Goal: Task Accomplishment & Management: Use online tool/utility

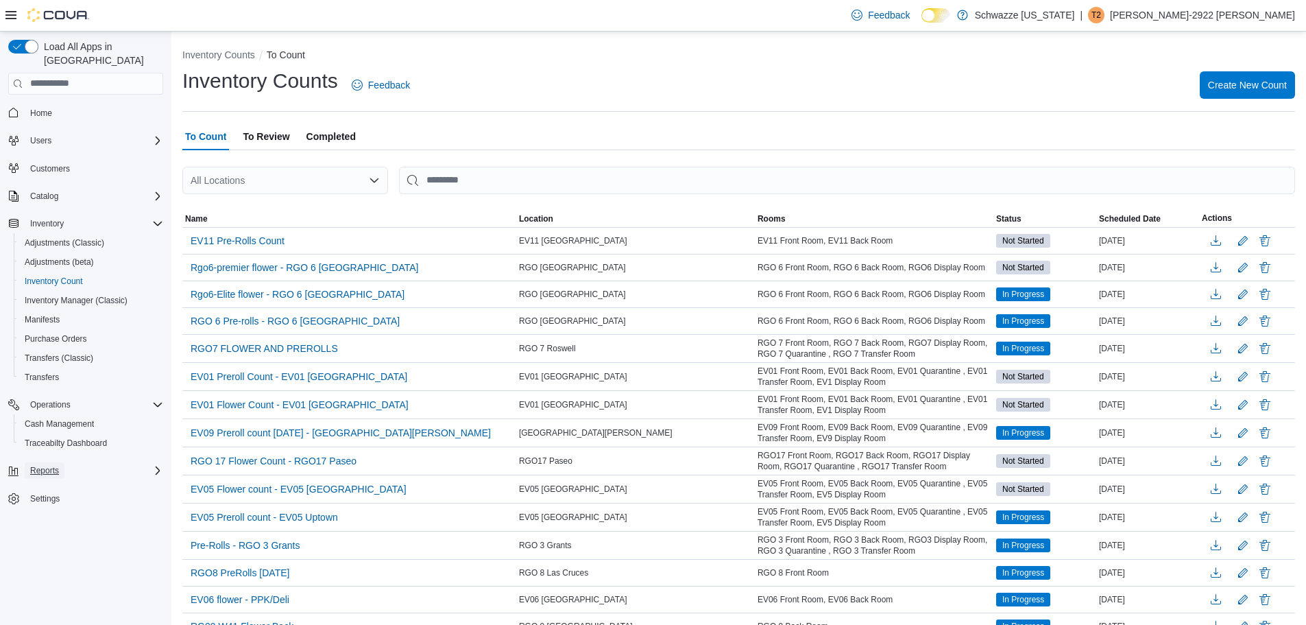
click at [40, 465] on span "Reports" at bounding box center [44, 470] width 29 height 11
click at [45, 561] on span "Reports" at bounding box center [39, 566] width 29 height 11
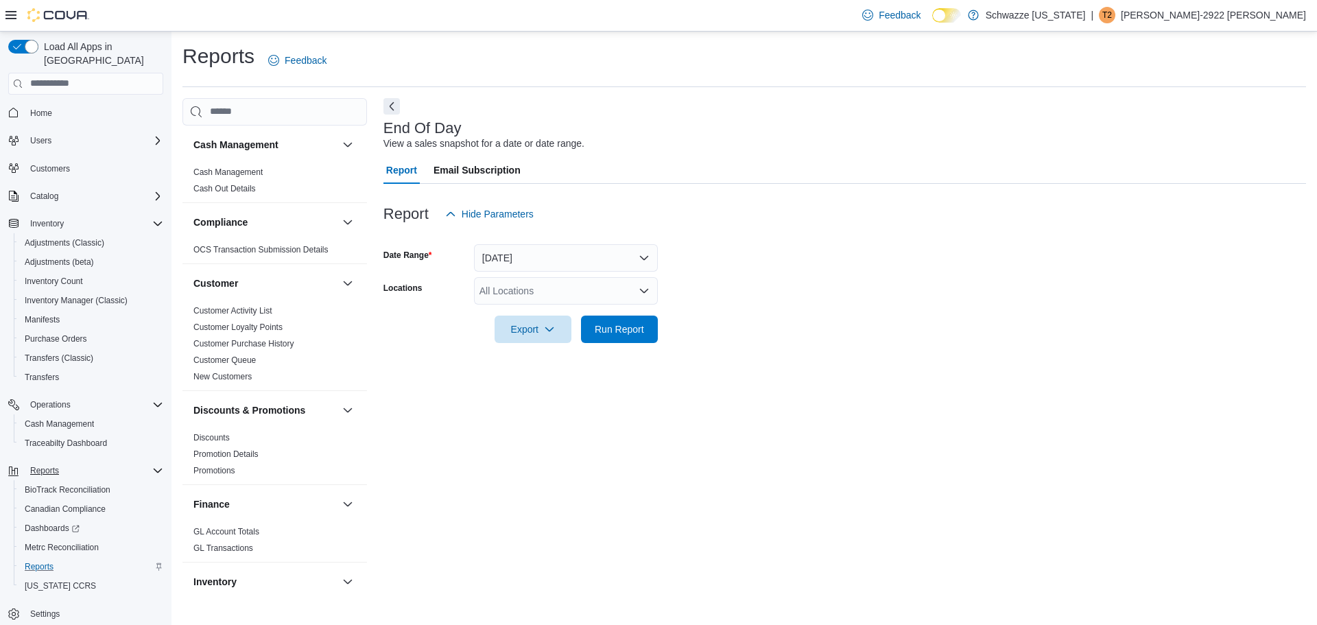
click at [534, 285] on div "All Locations" at bounding box center [566, 290] width 184 height 27
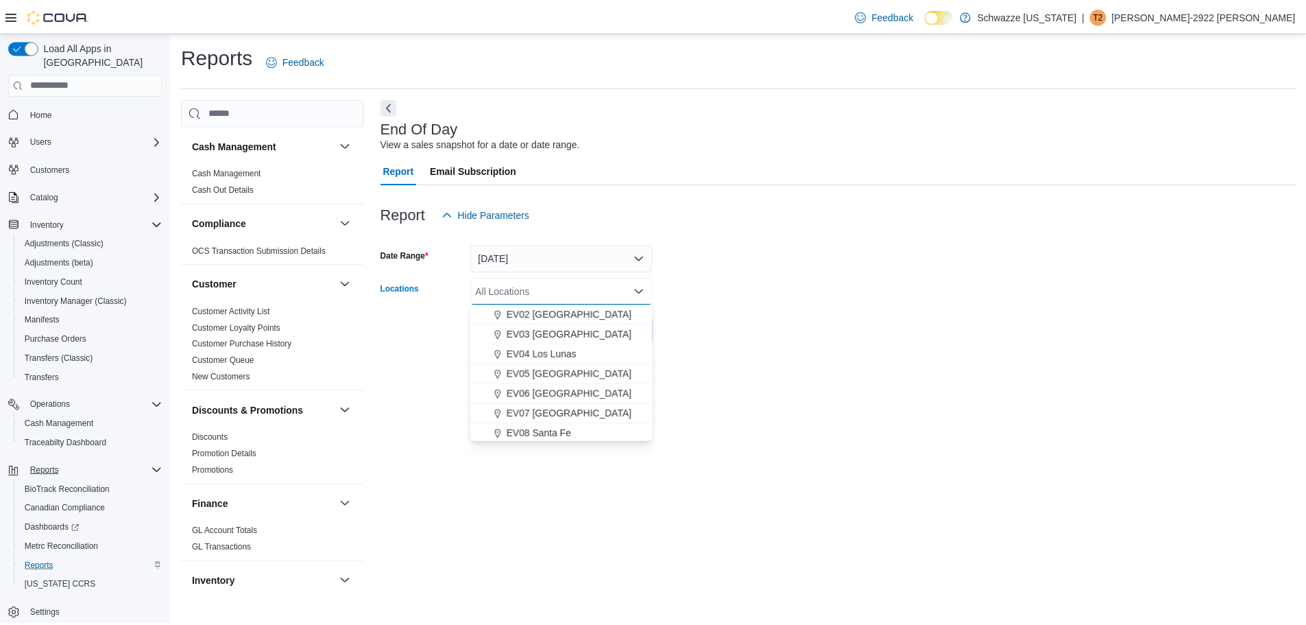
scroll to position [137, 0]
click at [550, 409] on span "EV11 [GEOGRAPHIC_DATA]" at bounding box center [573, 416] width 126 height 14
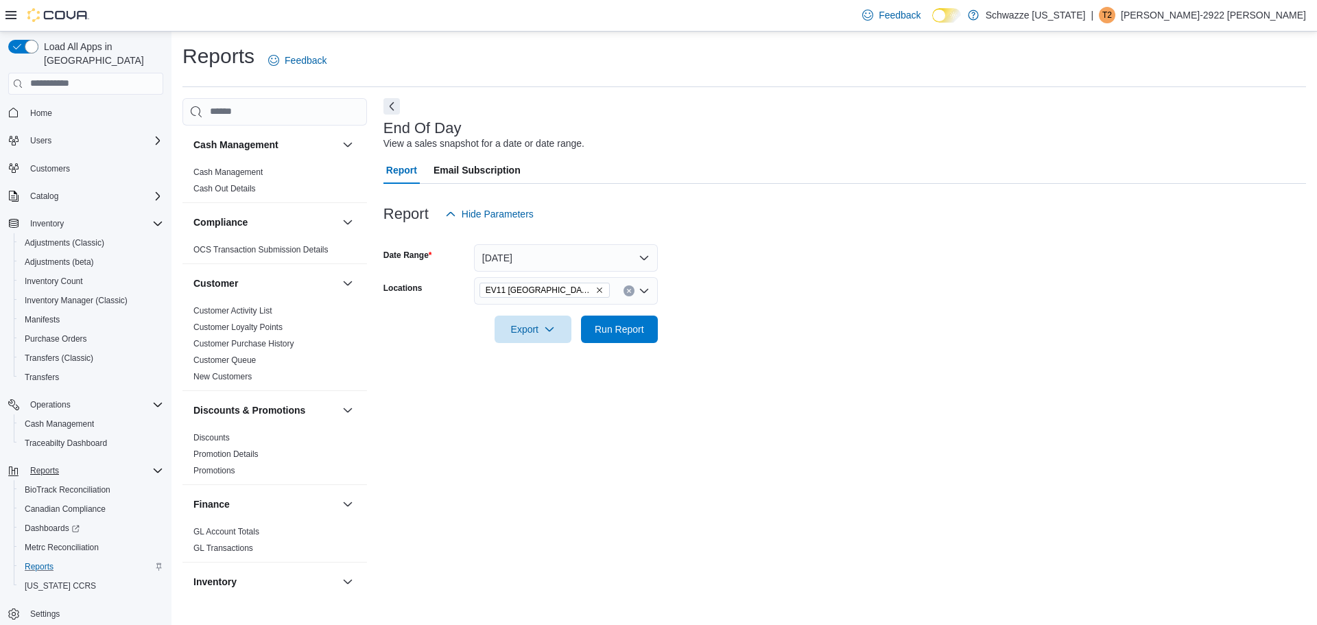
click at [753, 379] on div "End Of Day View a sales snapshot for a date or date range. Report Email Subscri…" at bounding box center [844, 346] width 922 height 496
click at [619, 329] on span "Run Report" at bounding box center [619, 329] width 49 height 14
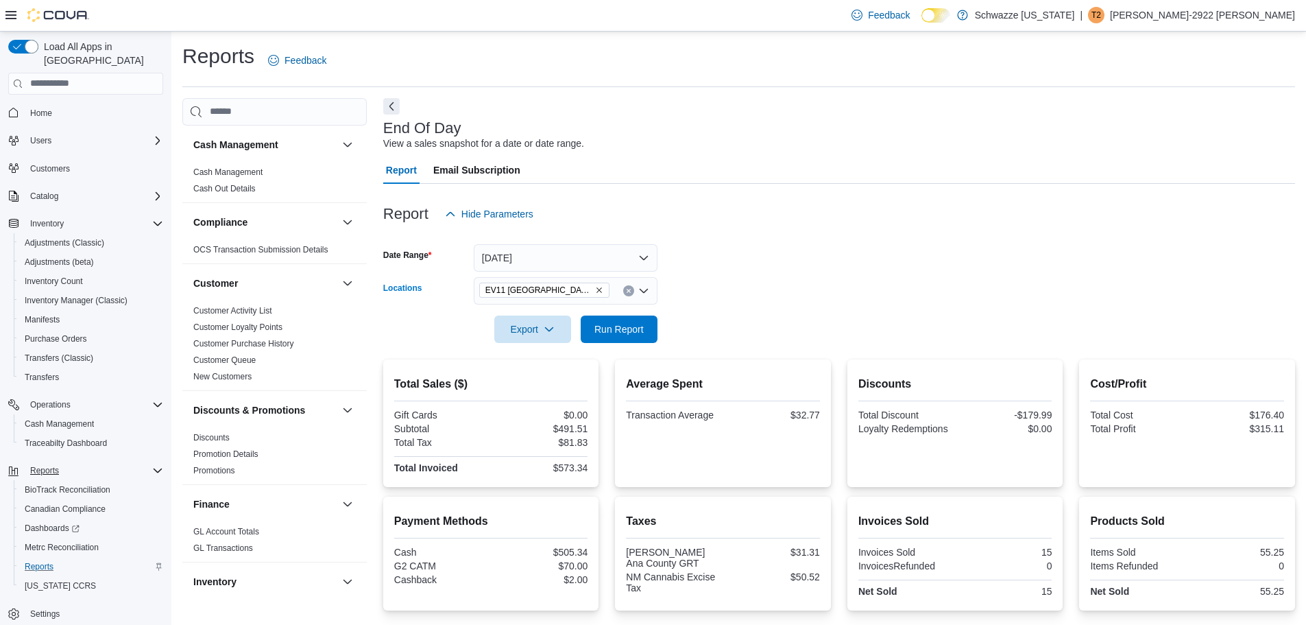
click at [595, 287] on icon "Remove EV11 Las Cruces South Valley from selection in this group" at bounding box center [599, 290] width 8 height 8
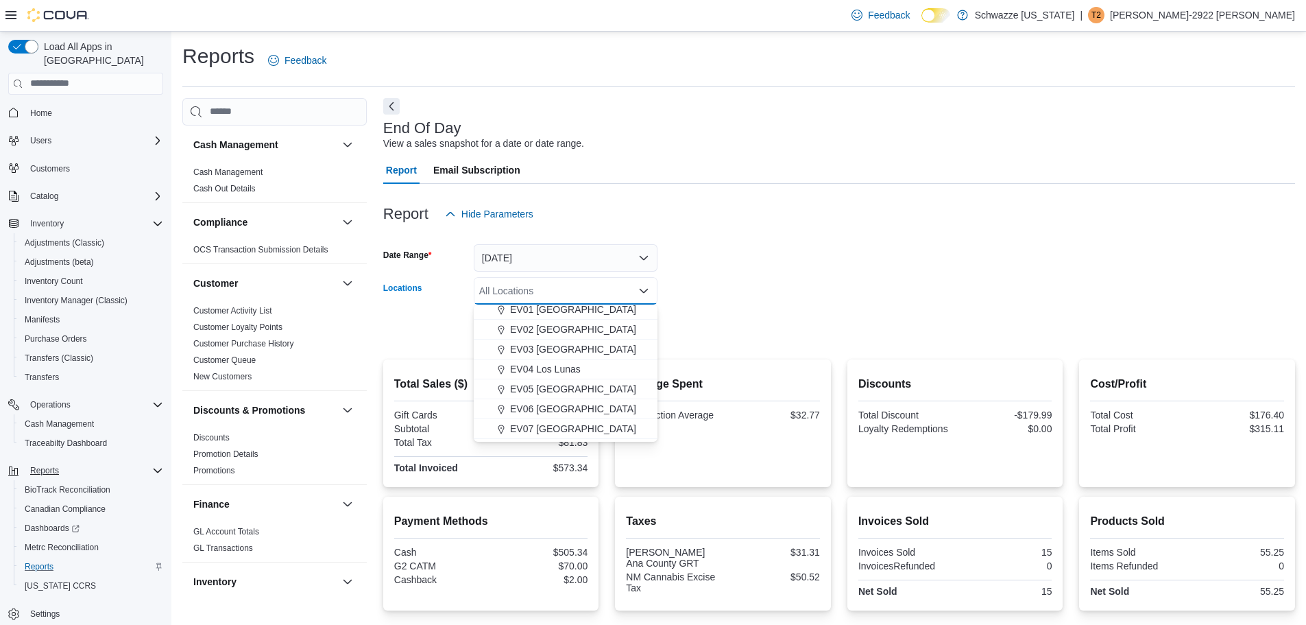
scroll to position [69, 0]
click at [566, 385] on span "EV06 [GEOGRAPHIC_DATA]" at bounding box center [573, 385] width 126 height 14
click at [704, 325] on form "Date Range [DATE] Locations [GEOGRAPHIC_DATA] [GEOGRAPHIC_DATA] [GEOGRAPHIC_DAT…" at bounding box center [839, 285] width 912 height 115
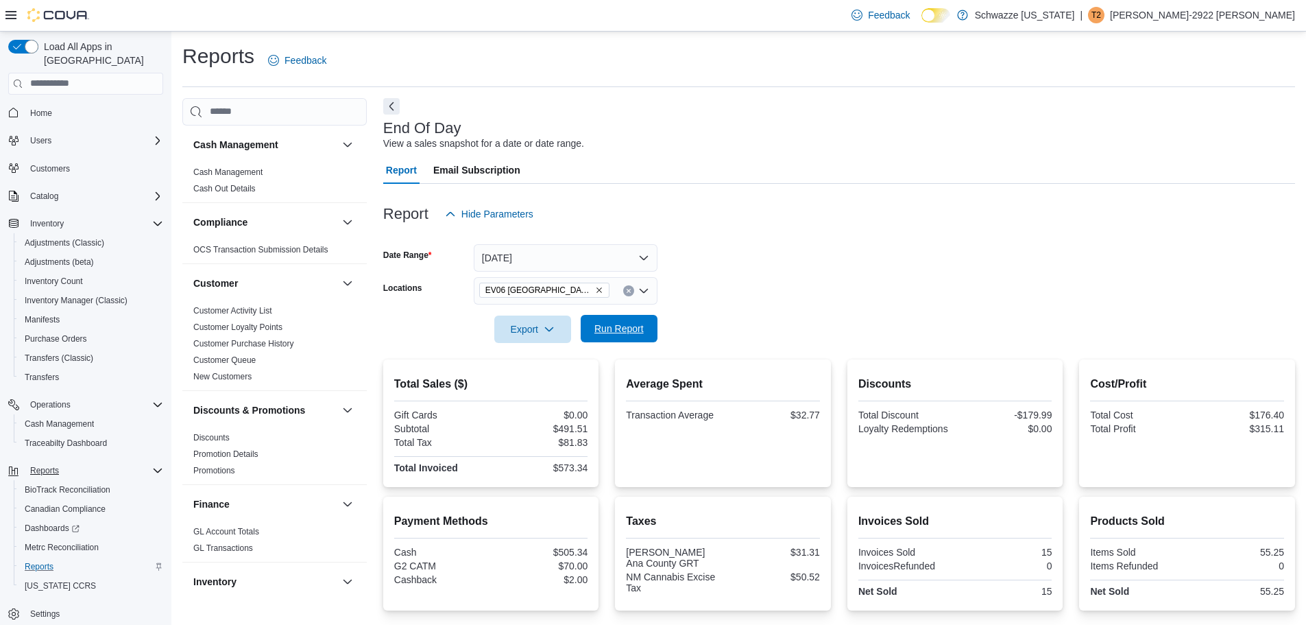
click at [636, 327] on span "Run Report" at bounding box center [619, 329] width 49 height 14
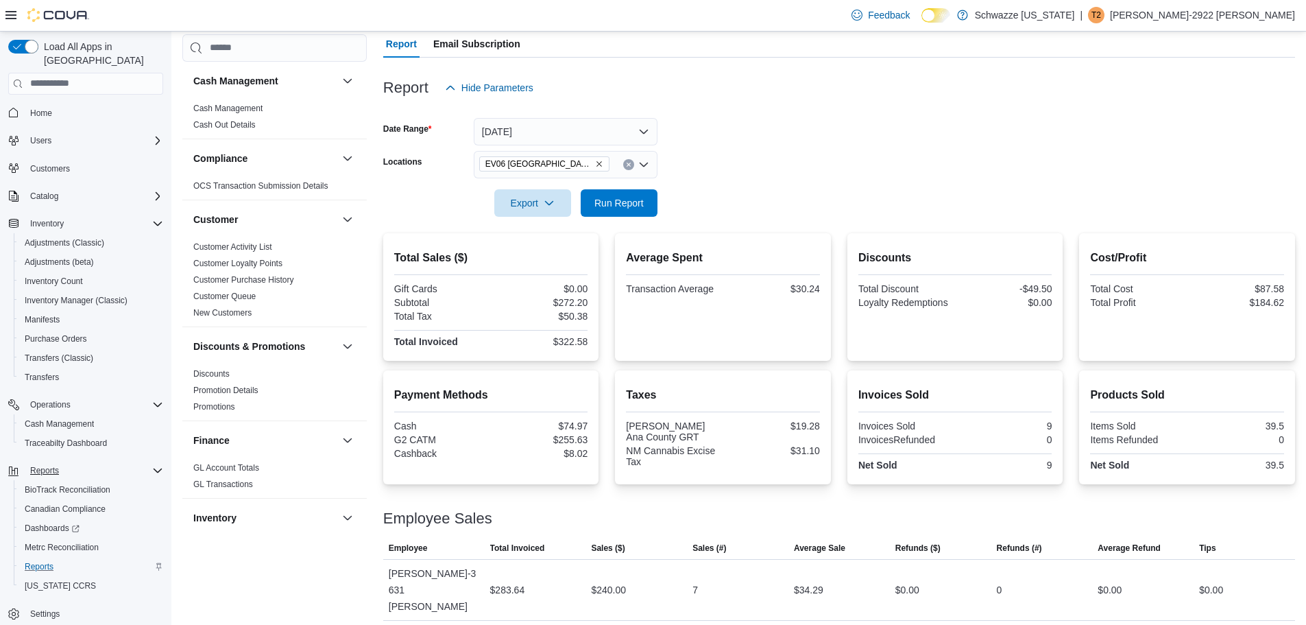
scroll to position [173, 0]
